Goal: Check status: Check status

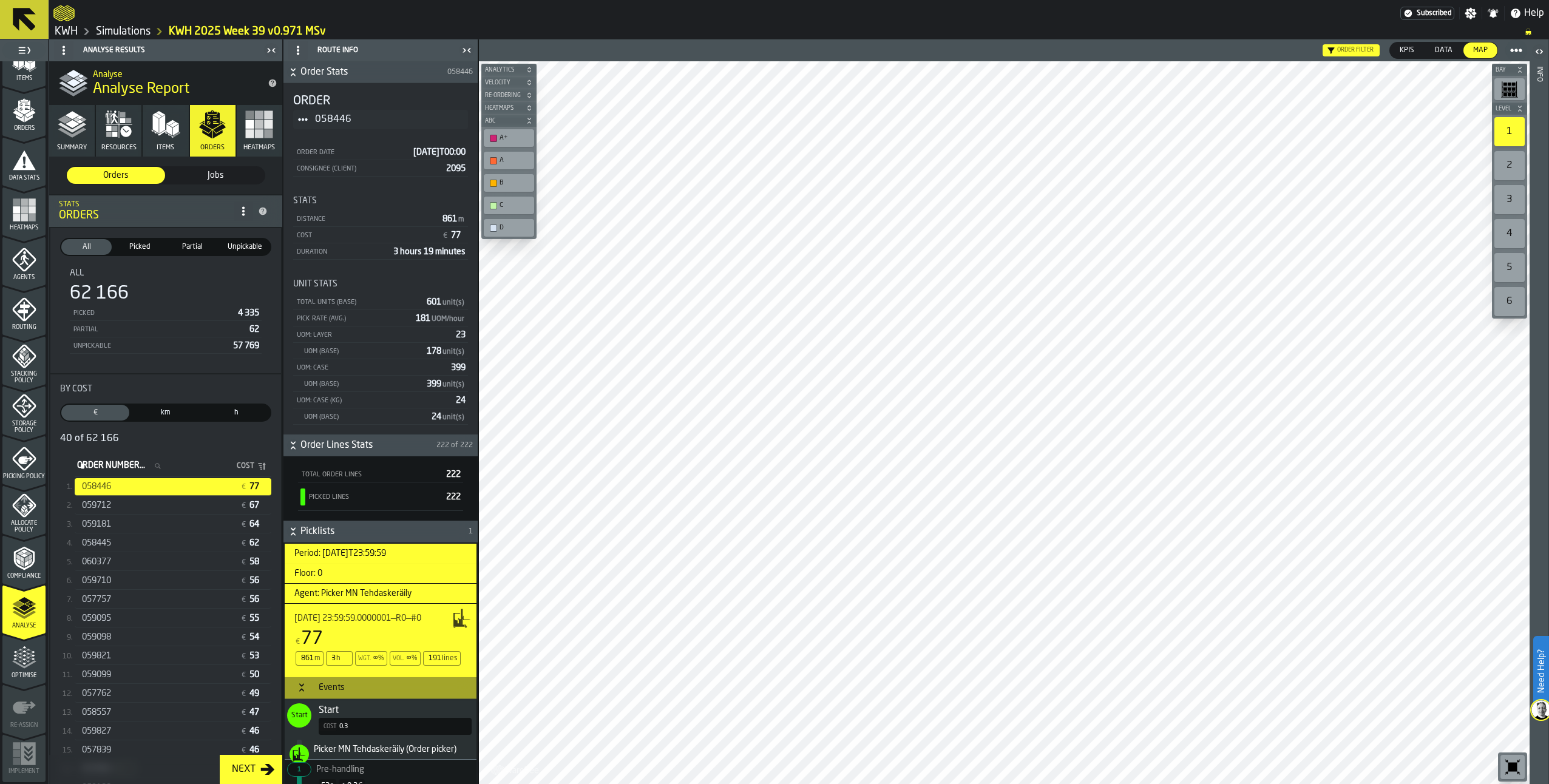
click at [135, 34] on link "Simulations" at bounding box center [123, 31] width 55 height 14
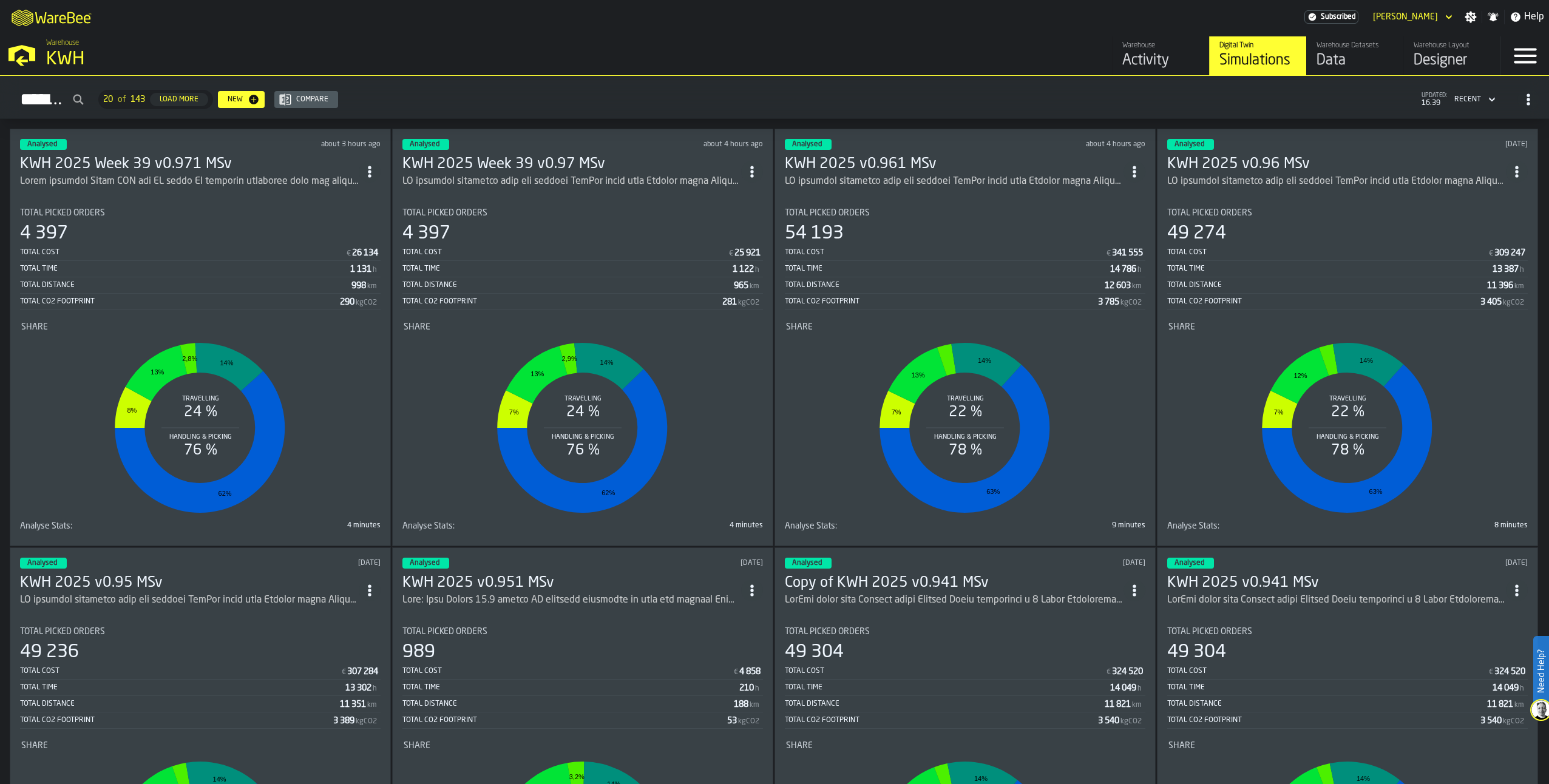
click at [156, 154] on h3 "KWH 2025 Week 39 v0.971 MSv" at bounding box center [190, 164] width 338 height 20
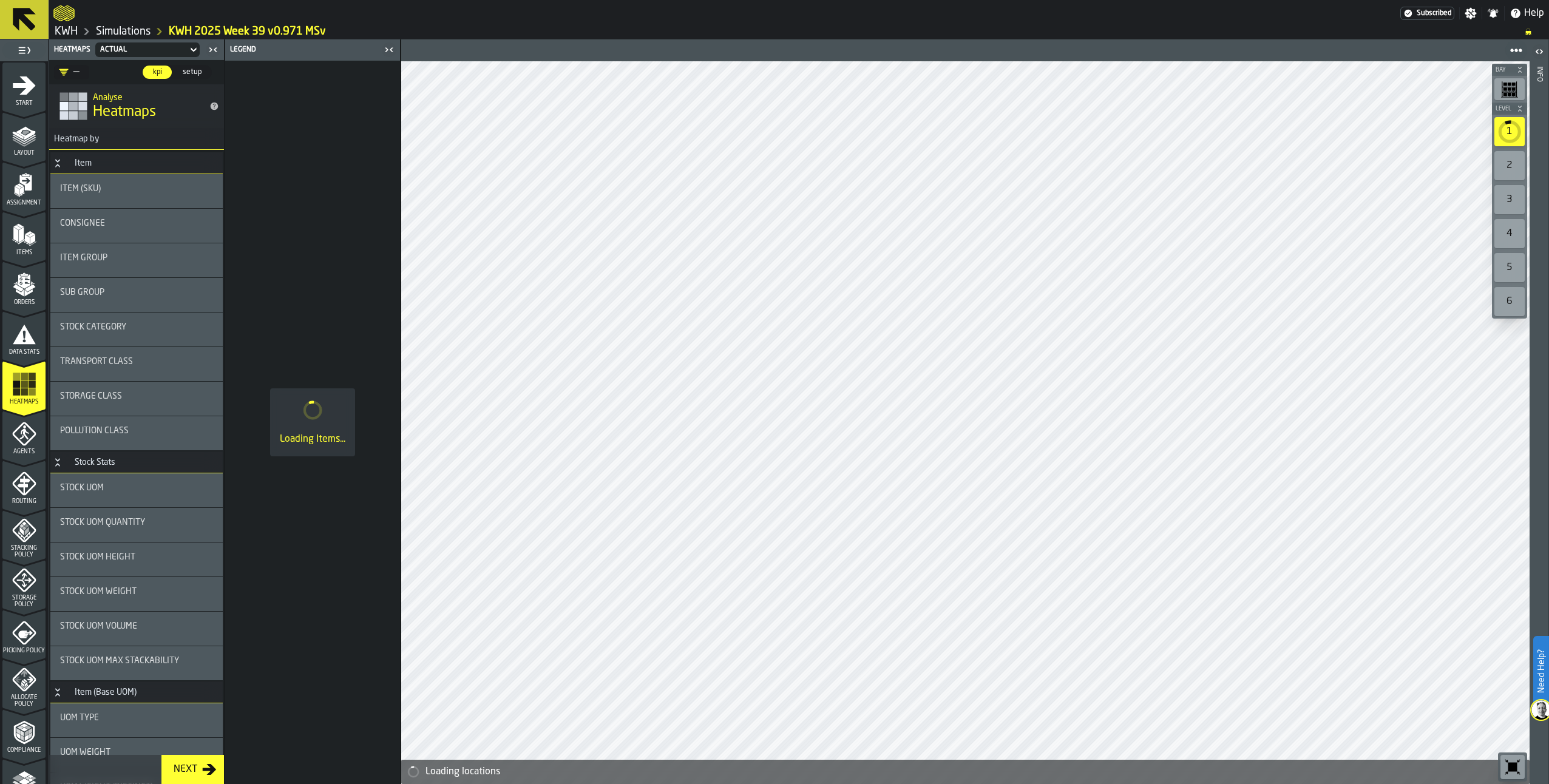
click at [1538, 701] on img at bounding box center [1541, 710] width 20 height 20
